Goal: Communication & Community: Share content

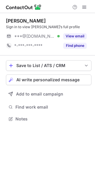
scroll to position [115, 95]
click at [72, 77] on span "AI write personalized message" at bounding box center [47, 79] width 63 height 5
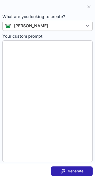
type textarea "**********"
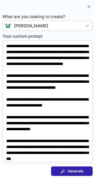
click at [63, 170] on span at bounding box center [62, 170] width 5 height 5
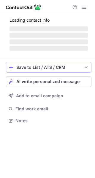
scroll to position [124, 95]
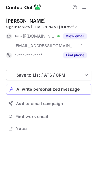
click at [35, 91] on span "AI write personalized message" at bounding box center [47, 89] width 63 height 5
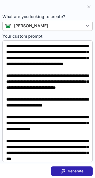
click at [70, 172] on span "Generate" at bounding box center [75, 170] width 16 height 5
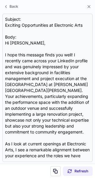
click at [46, 169] on section "Refresh" at bounding box center [47, 170] width 95 height 14
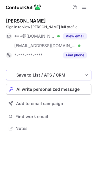
scroll to position [124, 95]
click at [40, 85] on button "AI write personalized message" at bounding box center [48, 89] width 85 height 11
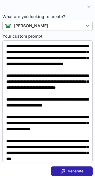
click at [72, 172] on span "Generate" at bounding box center [75, 170] width 16 height 5
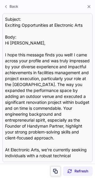
click at [53, 169] on span at bounding box center [55, 170] width 5 height 5
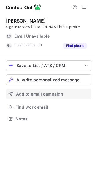
scroll to position [115, 95]
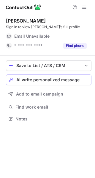
click at [59, 84] on button "AI write personalized message" at bounding box center [48, 79] width 85 height 11
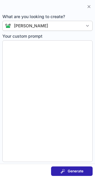
type textarea "**********"
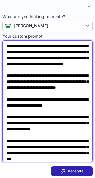
click at [59, 84] on textarea "**********" at bounding box center [47, 100] width 90 height 121
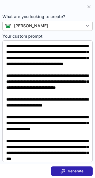
click at [81, 169] on span "Generate" at bounding box center [75, 170] width 16 height 5
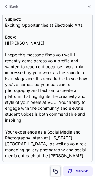
click at [55, 171] on span at bounding box center [55, 170] width 5 height 5
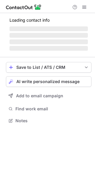
scroll to position [115, 95]
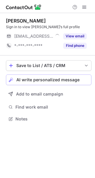
click at [24, 83] on button "AI write personalized message" at bounding box center [48, 79] width 85 height 11
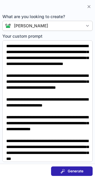
click at [61, 169] on span at bounding box center [62, 170] width 5 height 5
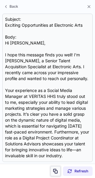
click at [52, 168] on button at bounding box center [55, 171] width 10 height 10
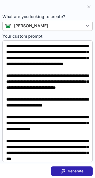
scroll to position [124, 95]
click at [69, 171] on span "Generate" at bounding box center [75, 170] width 16 height 5
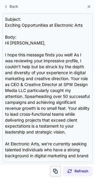
click at [54, 169] on span at bounding box center [55, 170] width 5 height 5
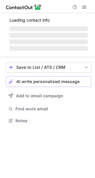
scroll to position [115, 95]
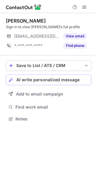
click at [54, 82] on span "AI write personalized message" at bounding box center [47, 79] width 63 height 5
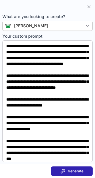
click at [69, 168] on span "Generate" at bounding box center [75, 170] width 16 height 5
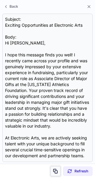
click at [55, 168] on span at bounding box center [55, 170] width 5 height 5
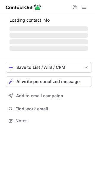
scroll to position [115, 95]
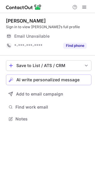
click at [37, 78] on span "AI write personalized message" at bounding box center [47, 79] width 63 height 5
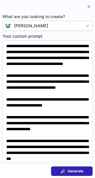
click at [67, 172] on span "Generate" at bounding box center [75, 170] width 16 height 5
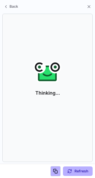
scroll to position [105, 95]
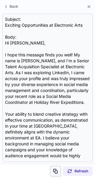
click at [57, 172] on span at bounding box center [55, 170] width 5 height 5
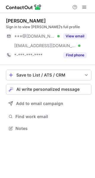
scroll to position [124, 95]
click at [49, 91] on span "AI write personalized message" at bounding box center [47, 89] width 63 height 5
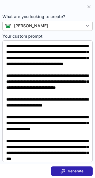
click at [61, 172] on span at bounding box center [62, 170] width 5 height 5
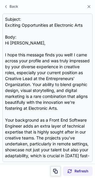
click at [56, 172] on span at bounding box center [55, 170] width 5 height 5
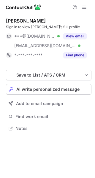
scroll to position [124, 95]
click at [46, 88] on span "AI write personalized message" at bounding box center [47, 89] width 63 height 5
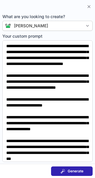
click at [74, 170] on span "Generate" at bounding box center [75, 170] width 16 height 5
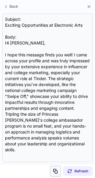
click at [56, 170] on span at bounding box center [55, 170] width 5 height 5
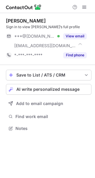
scroll to position [124, 95]
click at [56, 88] on span "AI write personalized message" at bounding box center [47, 89] width 63 height 5
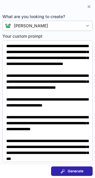
scroll to position [115, 95]
click at [84, 171] on button "Generate" at bounding box center [71, 170] width 41 height 9
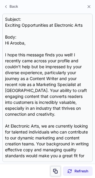
click at [54, 171] on span at bounding box center [55, 170] width 5 height 5
click at [54, 169] on span at bounding box center [55, 170] width 5 height 5
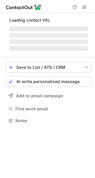
scroll to position [115, 95]
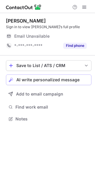
click at [44, 80] on span "AI write personalized message" at bounding box center [47, 79] width 63 height 5
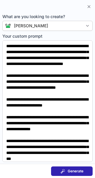
scroll to position [105, 95]
click at [60, 168] on span at bounding box center [62, 170] width 5 height 5
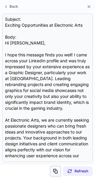
click at [52, 172] on button at bounding box center [55, 171] width 10 height 10
click at [53, 172] on button at bounding box center [55, 171] width 10 height 10
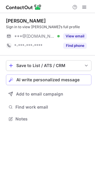
scroll to position [115, 95]
click at [56, 83] on button "AI write personalized message" at bounding box center [48, 79] width 85 height 11
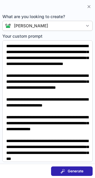
click at [66, 170] on div "Generate" at bounding box center [71, 170] width 23 height 5
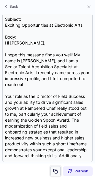
click at [56, 170] on span at bounding box center [55, 170] width 5 height 5
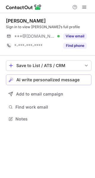
scroll to position [115, 95]
click at [44, 83] on button "AI write personalized message" at bounding box center [48, 79] width 85 height 11
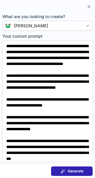
click at [63, 169] on span at bounding box center [62, 170] width 5 height 5
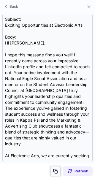
click at [57, 171] on span at bounding box center [55, 170] width 5 height 5
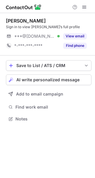
scroll to position [115, 95]
click at [41, 78] on span "AI write personalized message" at bounding box center [47, 79] width 63 height 5
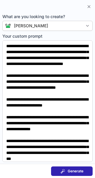
click at [59, 171] on button "Generate" at bounding box center [71, 170] width 41 height 9
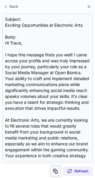
click at [56, 171] on span at bounding box center [55, 170] width 5 height 5
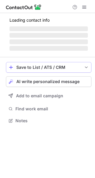
scroll to position [124, 95]
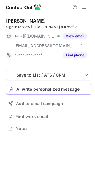
click at [55, 90] on span "AI write personalized message" at bounding box center [47, 89] width 63 height 5
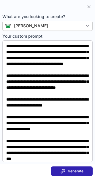
click at [69, 171] on span "Generate" at bounding box center [75, 170] width 16 height 5
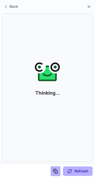
scroll to position [115, 95]
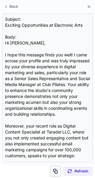
click at [54, 170] on span at bounding box center [55, 170] width 5 height 5
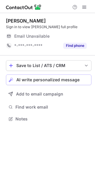
scroll to position [115, 95]
click at [45, 80] on span "AI write personalized message" at bounding box center [47, 79] width 63 height 5
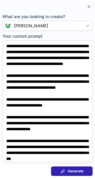
click at [66, 168] on div "Generate" at bounding box center [71, 170] width 23 height 5
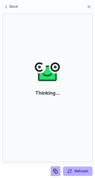
scroll to position [105, 95]
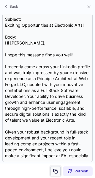
click at [57, 169] on span at bounding box center [55, 170] width 5 height 5
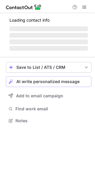
scroll to position [115, 95]
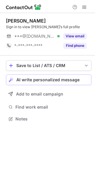
click at [48, 81] on span "AI write personalized message" at bounding box center [47, 79] width 63 height 5
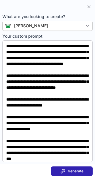
click at [61, 173] on span at bounding box center [62, 170] width 5 height 5
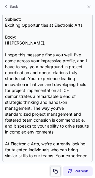
click at [57, 169] on span at bounding box center [55, 170] width 5 height 5
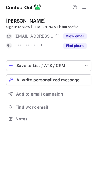
scroll to position [115, 95]
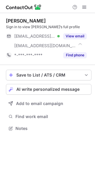
scroll to position [124, 95]
click at [46, 88] on span "AI write personalized message" at bounding box center [47, 89] width 63 height 5
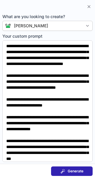
click at [62, 168] on span at bounding box center [62, 170] width 5 height 5
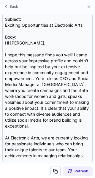
scroll to position [115, 95]
click at [54, 171] on span at bounding box center [55, 170] width 5 height 5
click at [56, 167] on button at bounding box center [55, 171] width 10 height 10
